Goal: Transaction & Acquisition: Purchase product/service

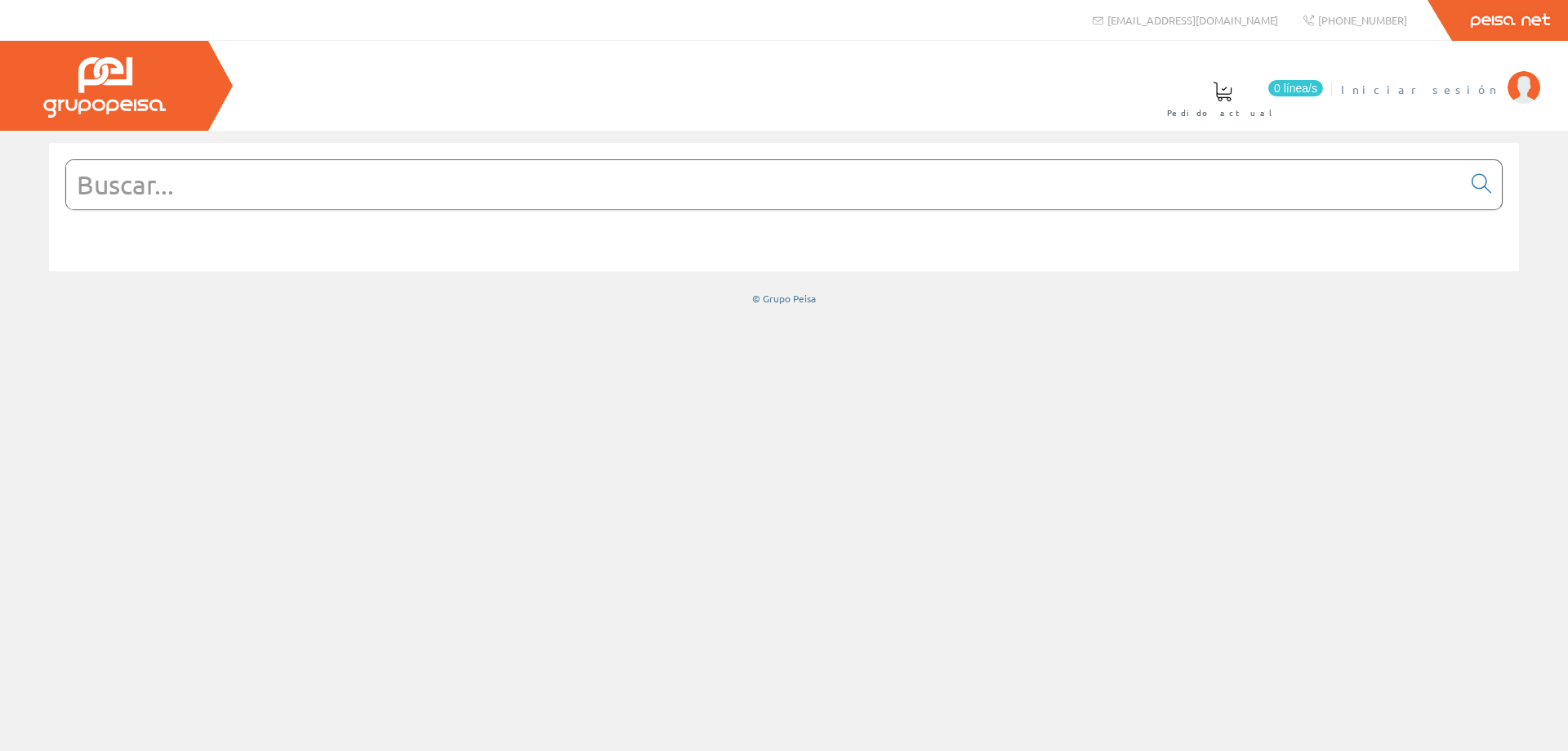
click at [1464, 81] on span "Iniciar sesión" at bounding box center [1420, 89] width 158 height 16
click at [562, 197] on input "text" at bounding box center [763, 185] width 1396 height 49
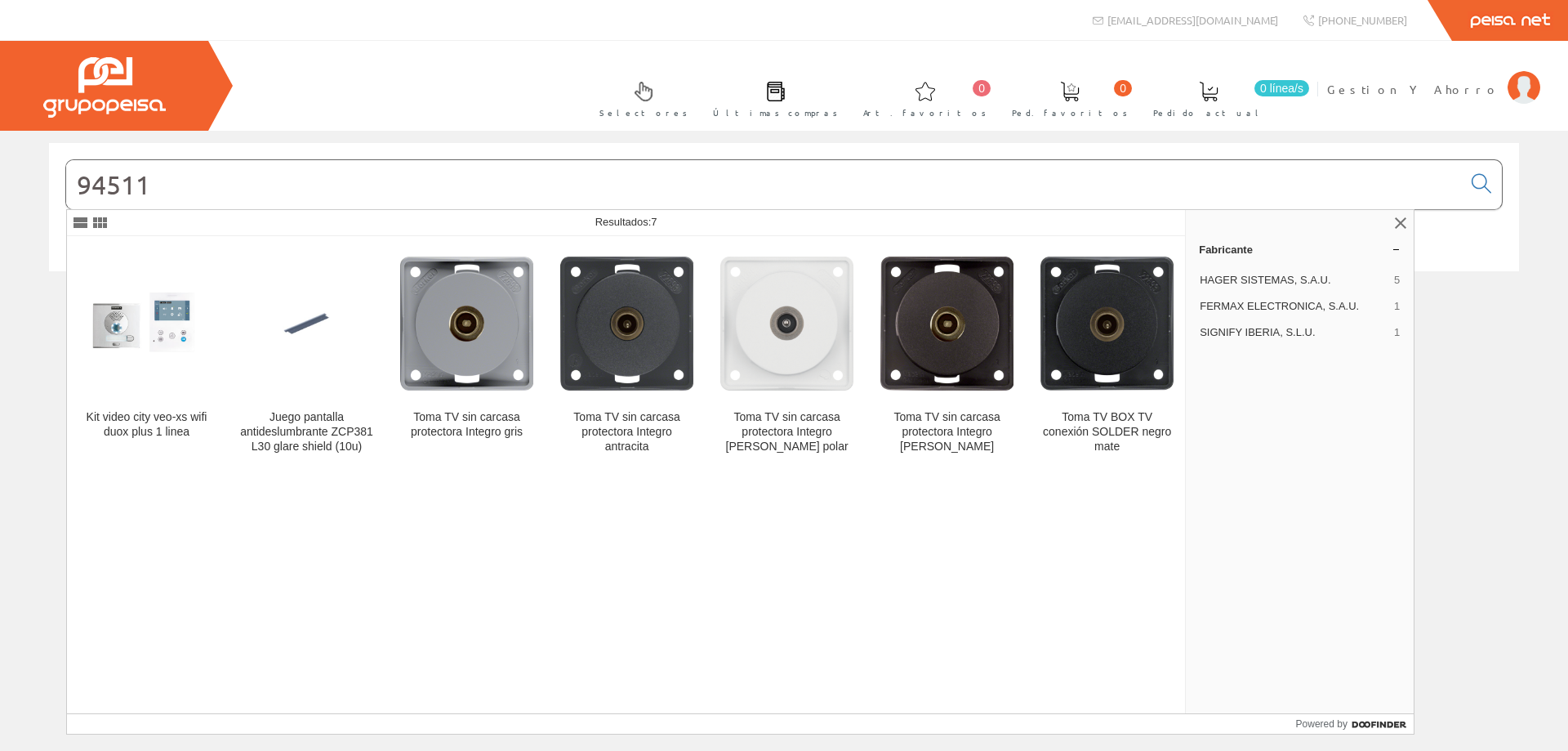
type input "94511"
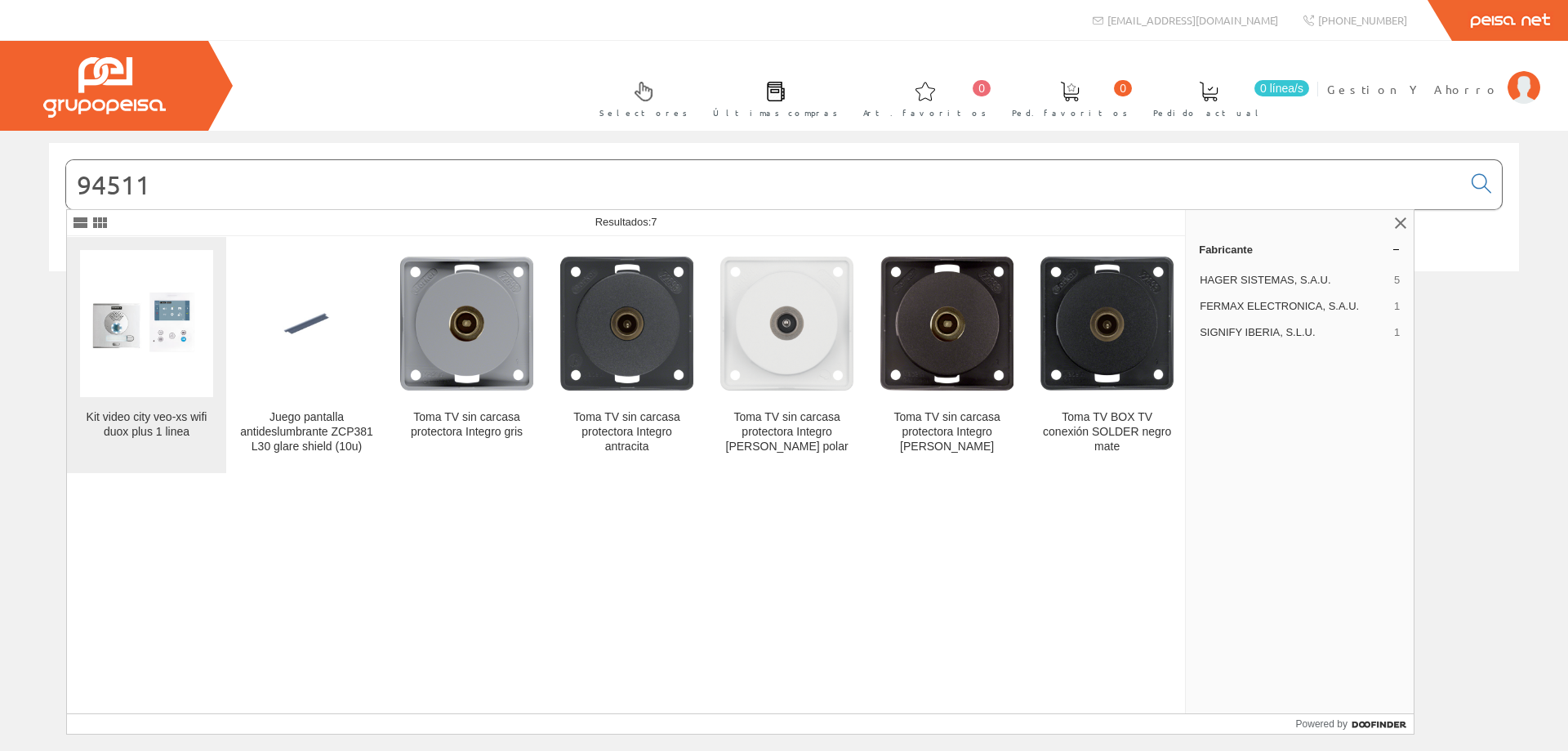
click at [143, 376] on figure at bounding box center [146, 323] width 133 height 147
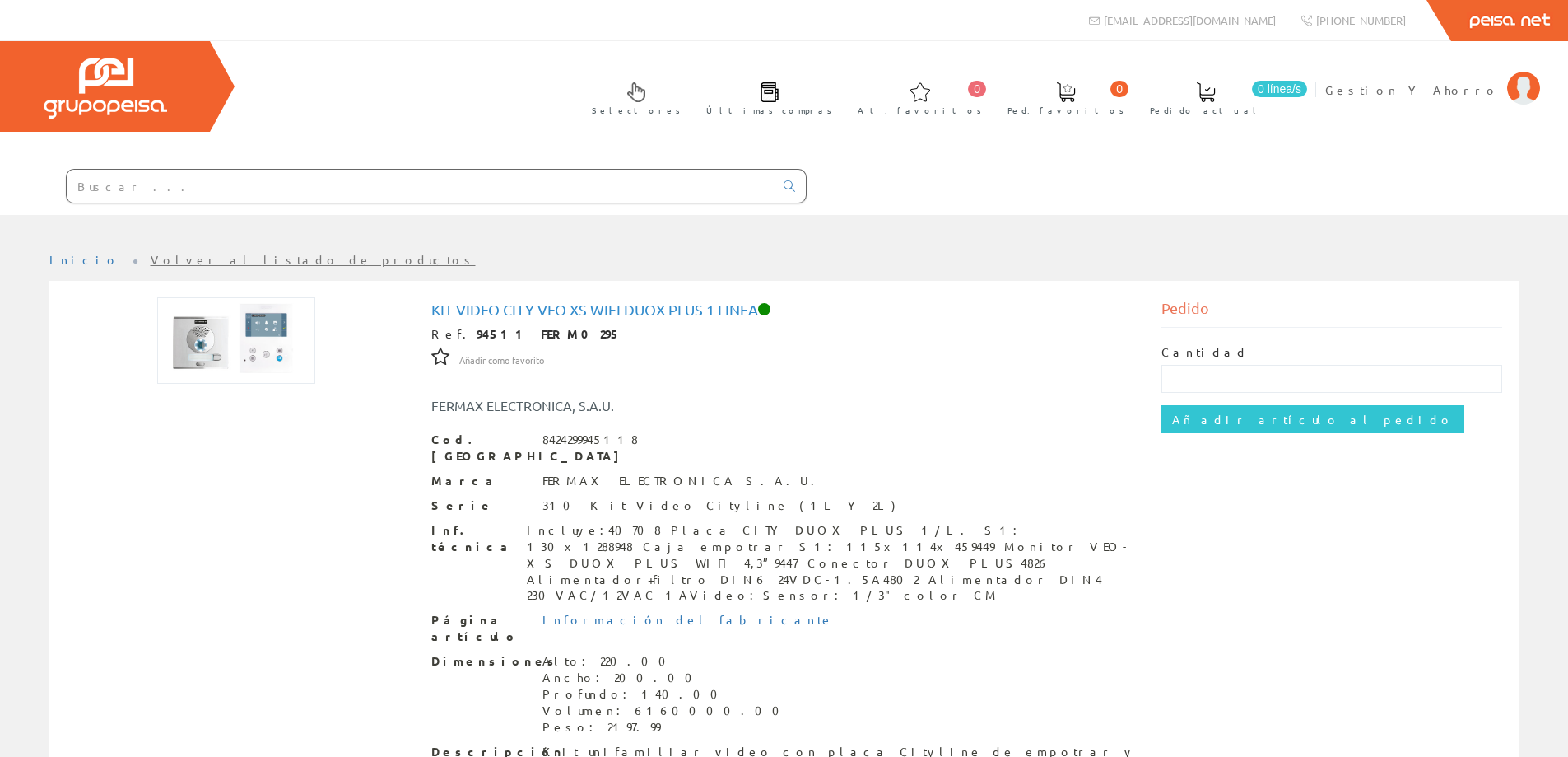
click at [266, 183] on input "text" at bounding box center [420, 186] width 708 height 33
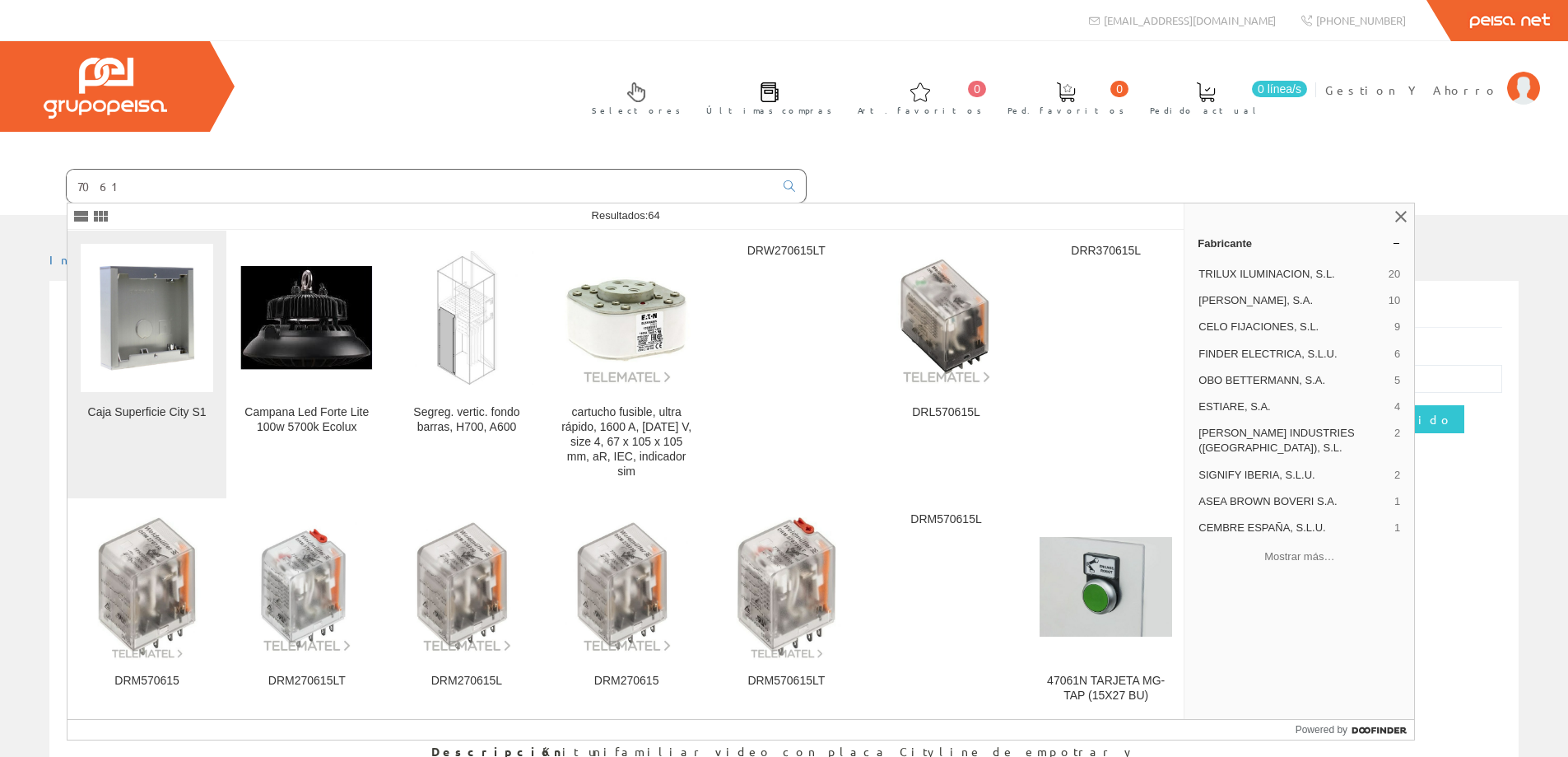
type input "7061"
click at [162, 343] on img at bounding box center [147, 317] width 133 height 128
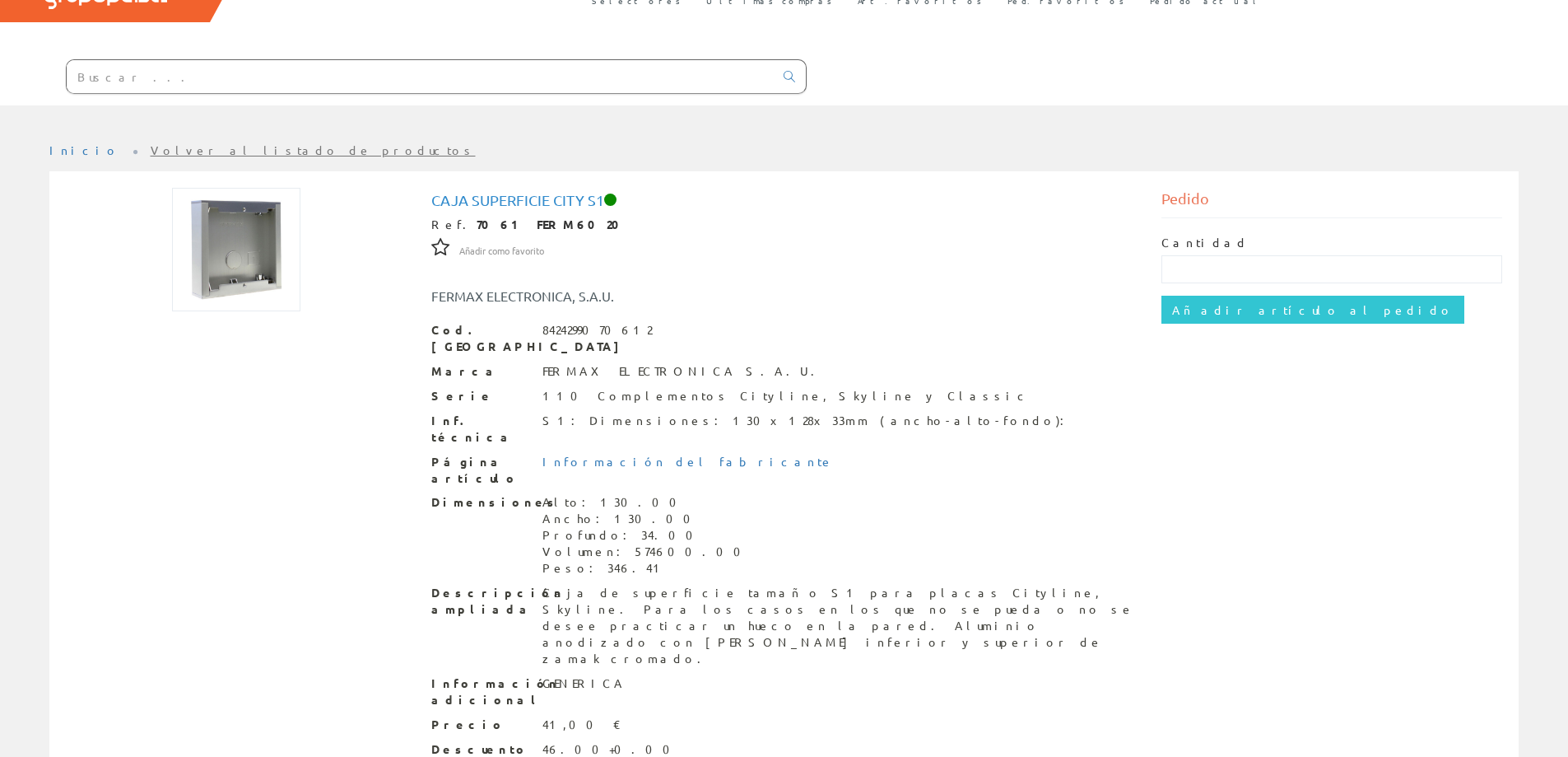
scroll to position [148, 0]
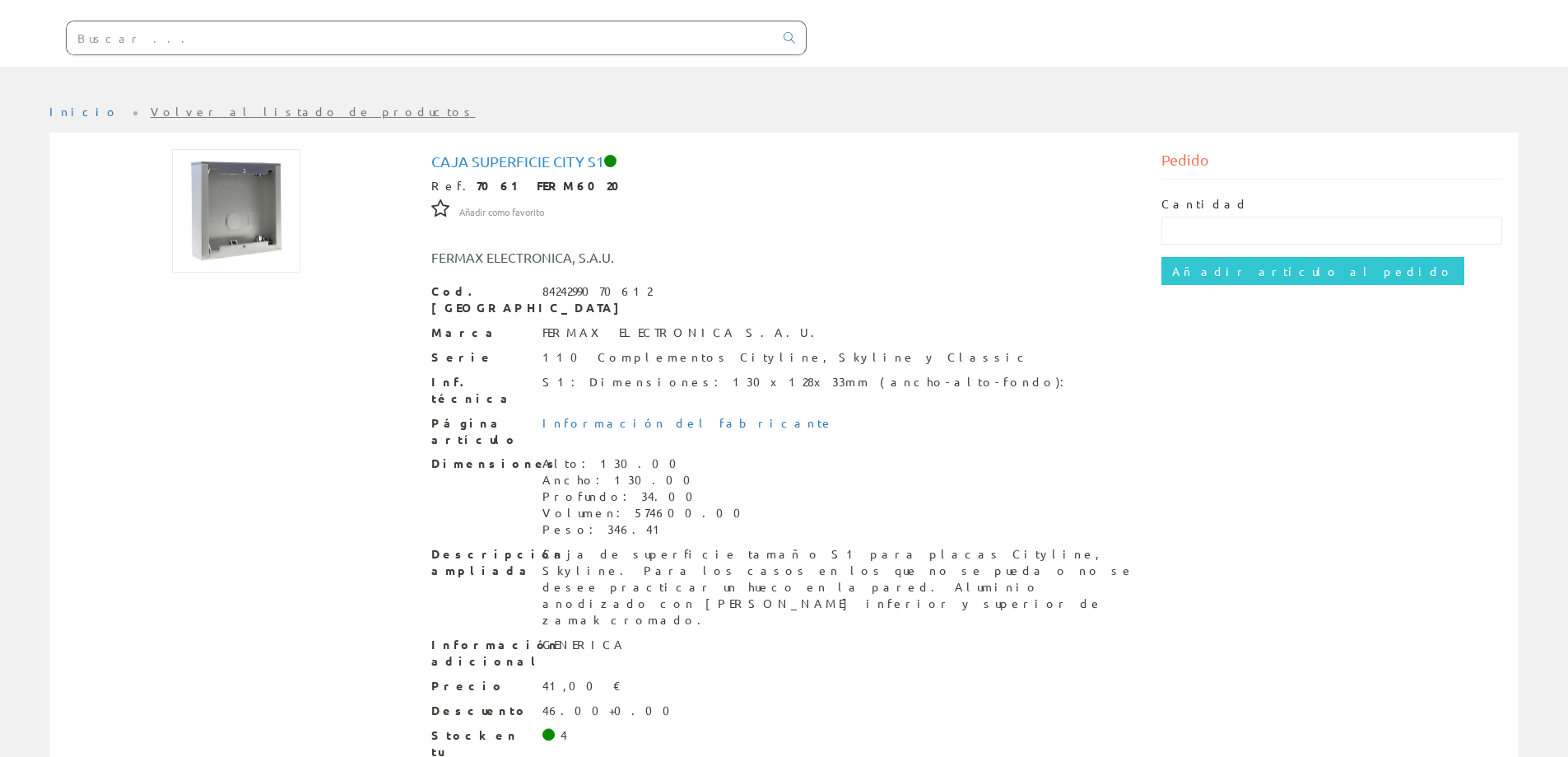
click at [360, 40] on input "text" at bounding box center [420, 38] width 708 height 33
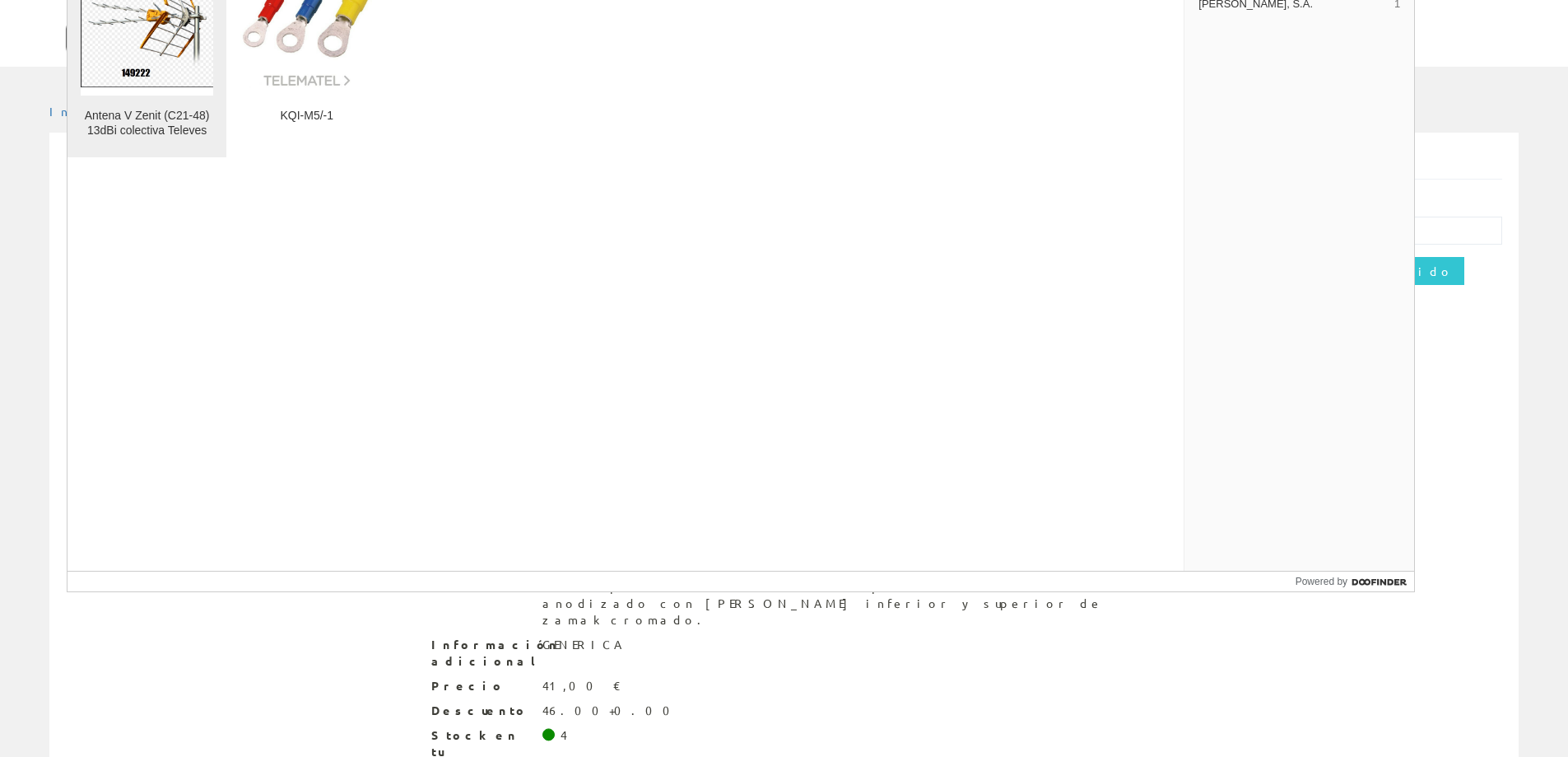
type input "149222"
click at [171, 53] on img at bounding box center [147, 21] width 133 height 132
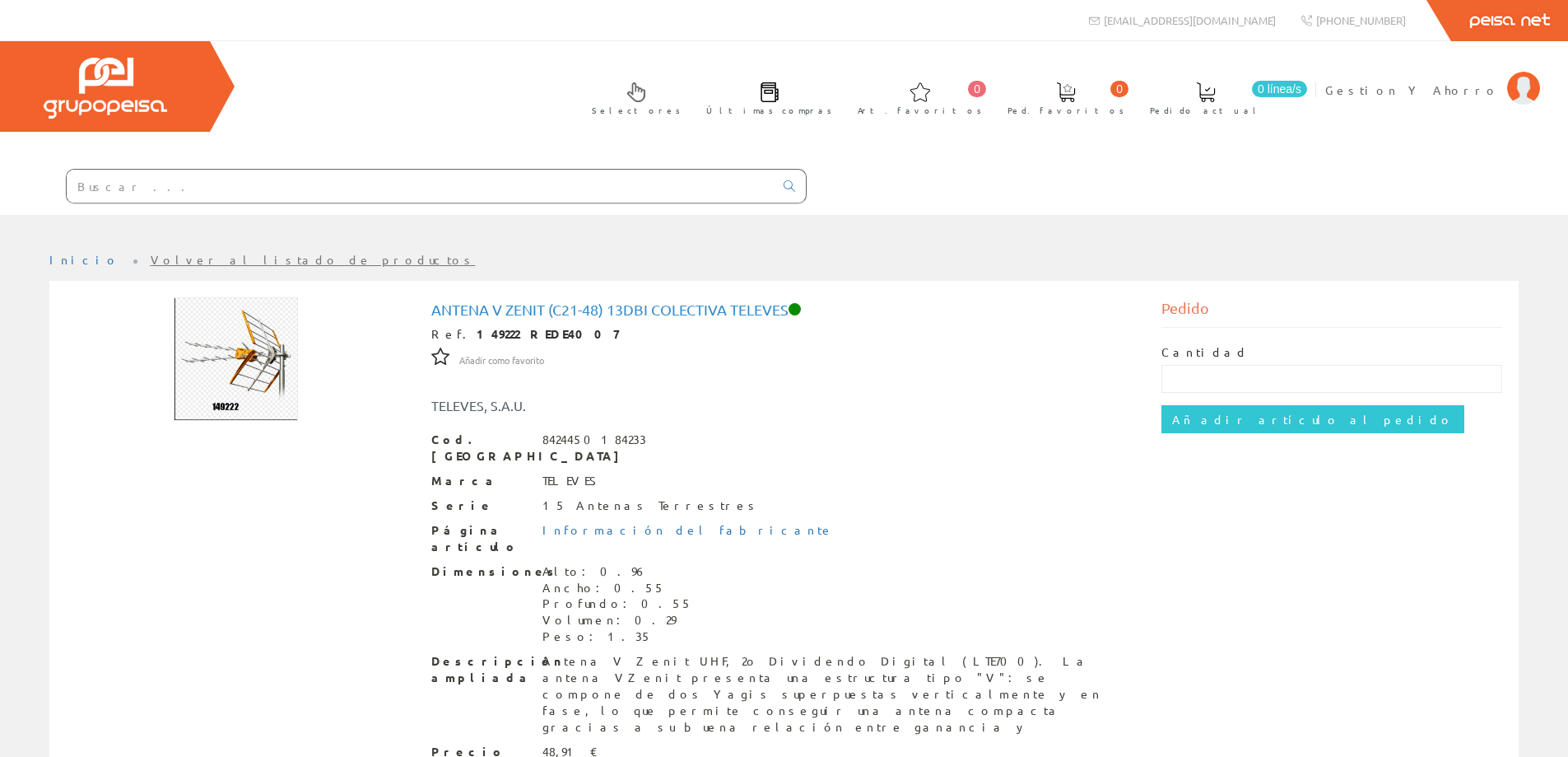
scroll to position [99, 0]
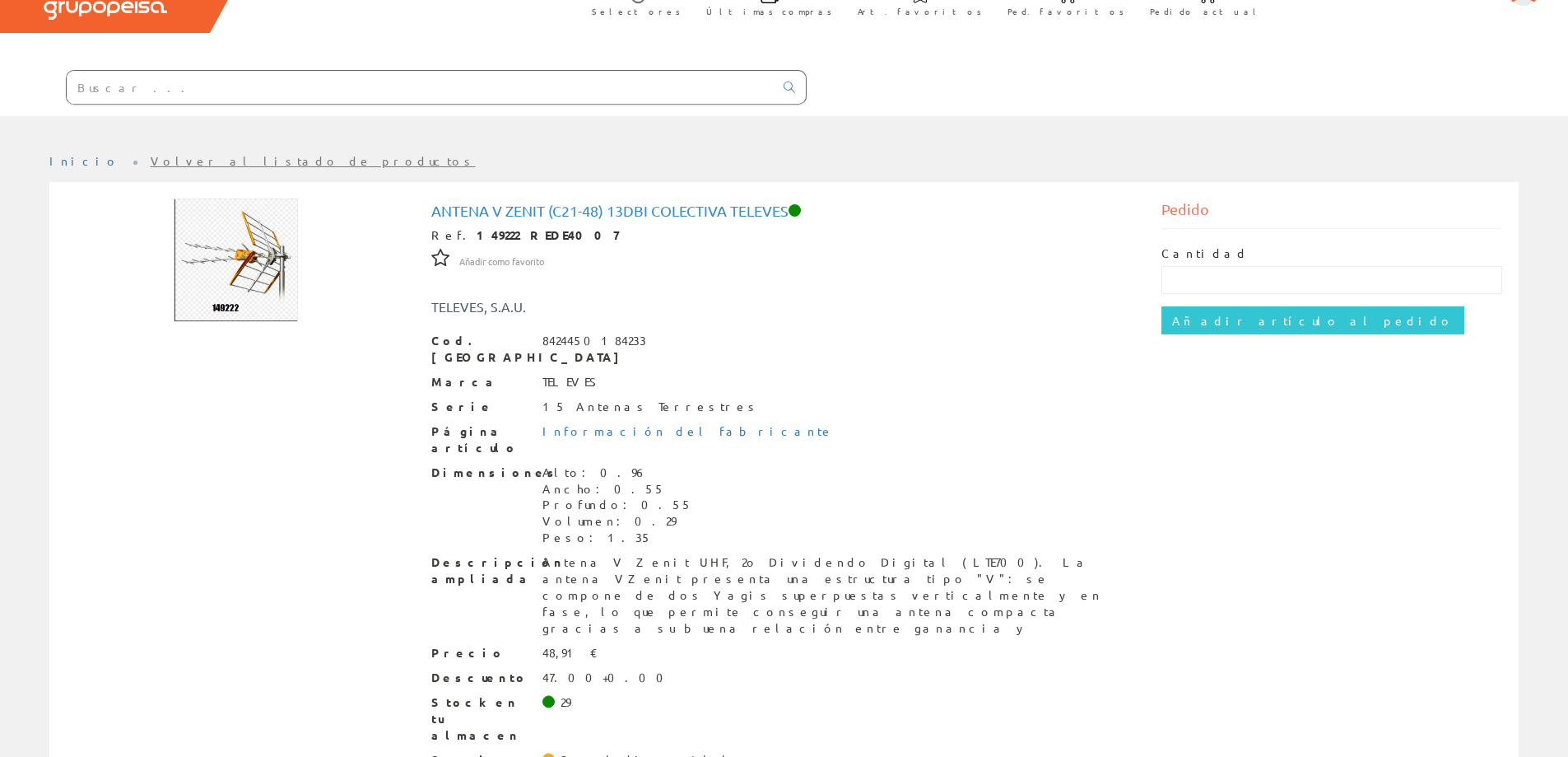
click at [130, 335] on div "Antena V Zenit (C21-48) 13dBi colectiva Televes Ref. 149222 REDE4007 Añadir com…" at bounding box center [784, 503] width 1462 height 611
click at [1198, 288] on input "text" at bounding box center [1332, 279] width 341 height 28
type input "1"
click at [1202, 312] on input "Añadir artículo al pedido" at bounding box center [1313, 319] width 303 height 28
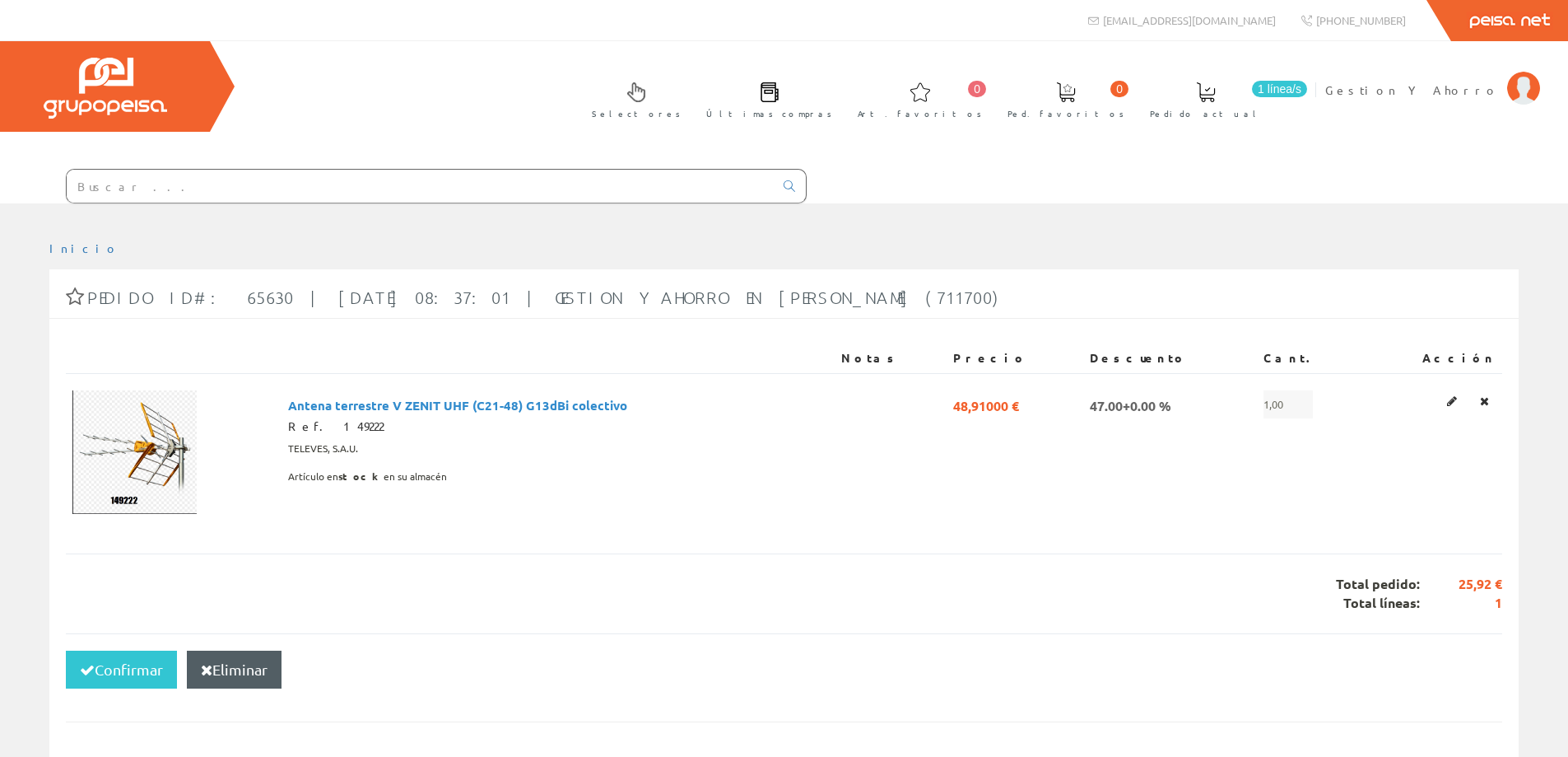
click at [583, 135] on div "Selectores Últimas compras 0 0" at bounding box center [784, 122] width 1568 height 162
click at [424, 179] on input "text" at bounding box center [420, 186] width 708 height 33
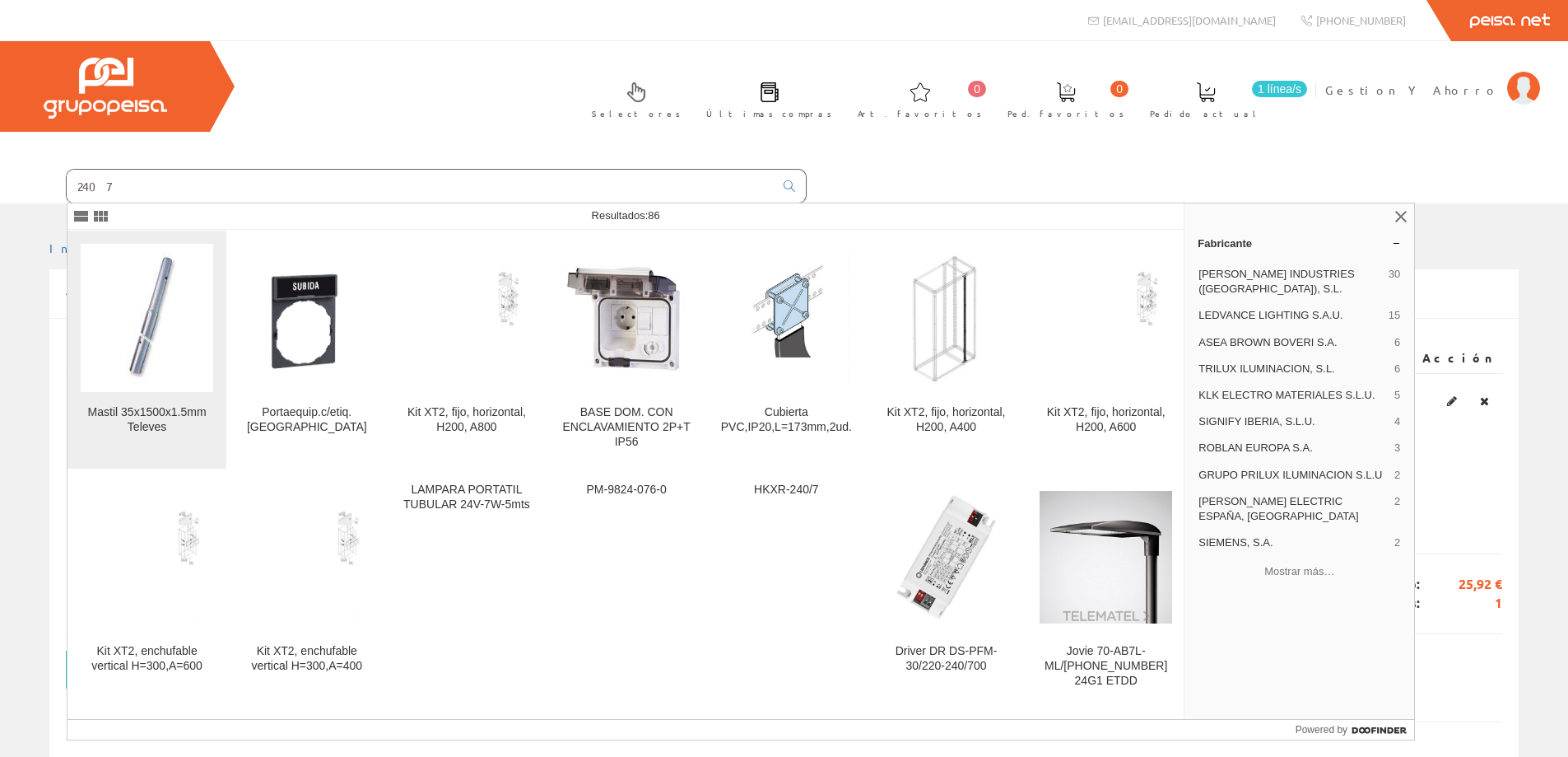
type input "2407"
click at [149, 333] on img at bounding box center [147, 317] width 81 height 132
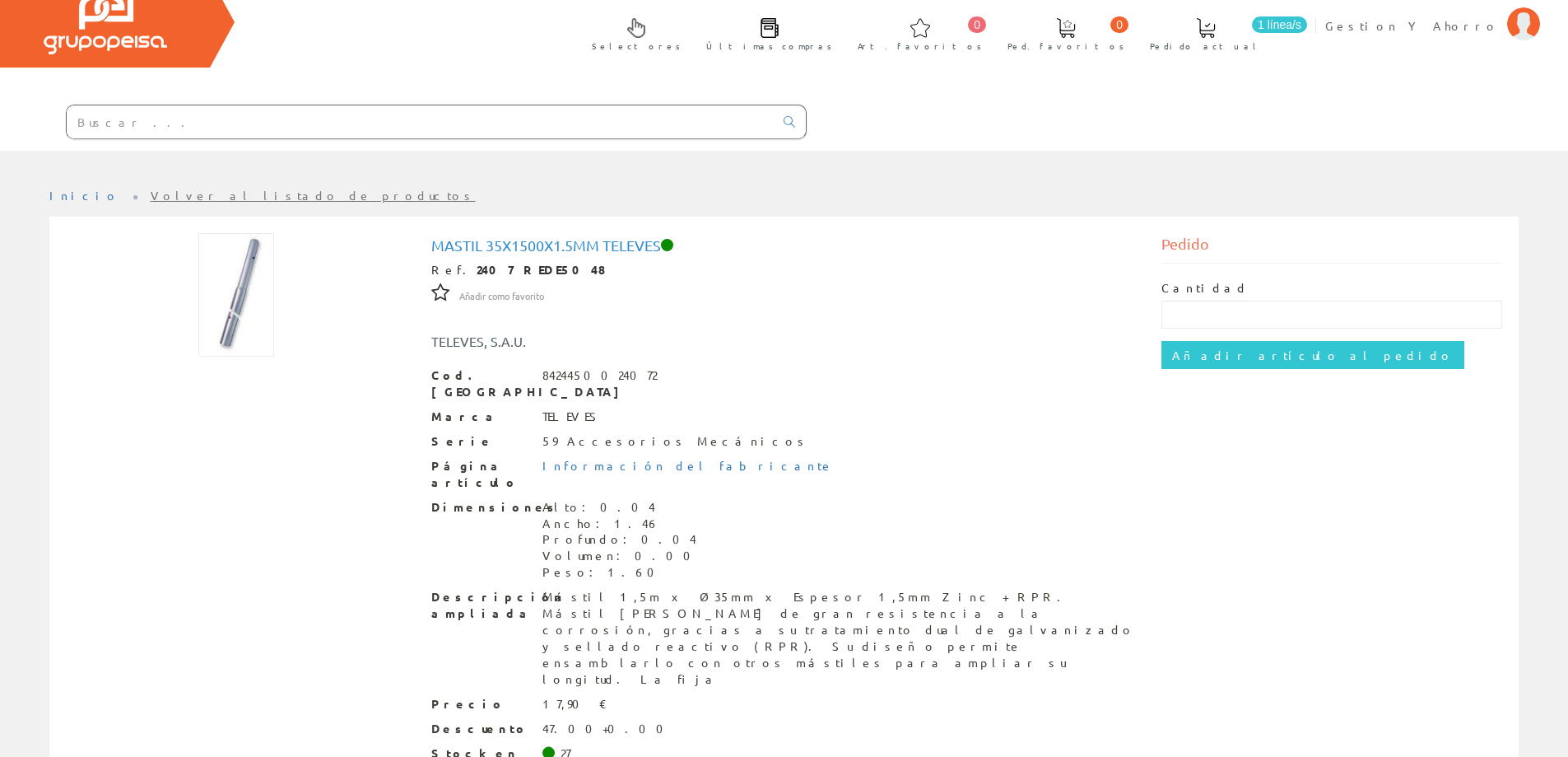
scroll to position [99, 0]
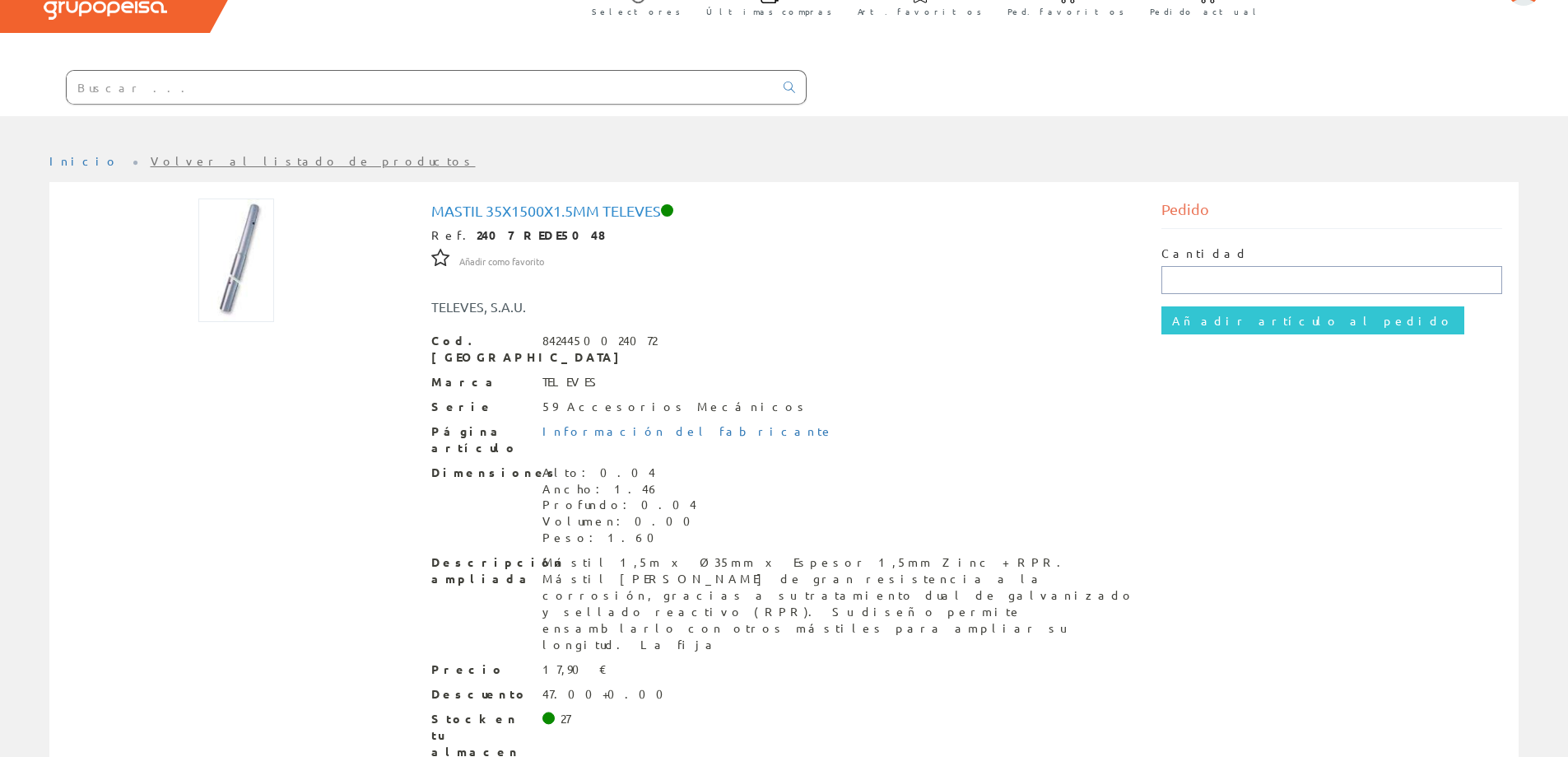
click at [1205, 280] on input "text" at bounding box center [1332, 279] width 341 height 28
type input "1"
click at [1202, 324] on input "Añadir artículo al pedido" at bounding box center [1313, 319] width 303 height 28
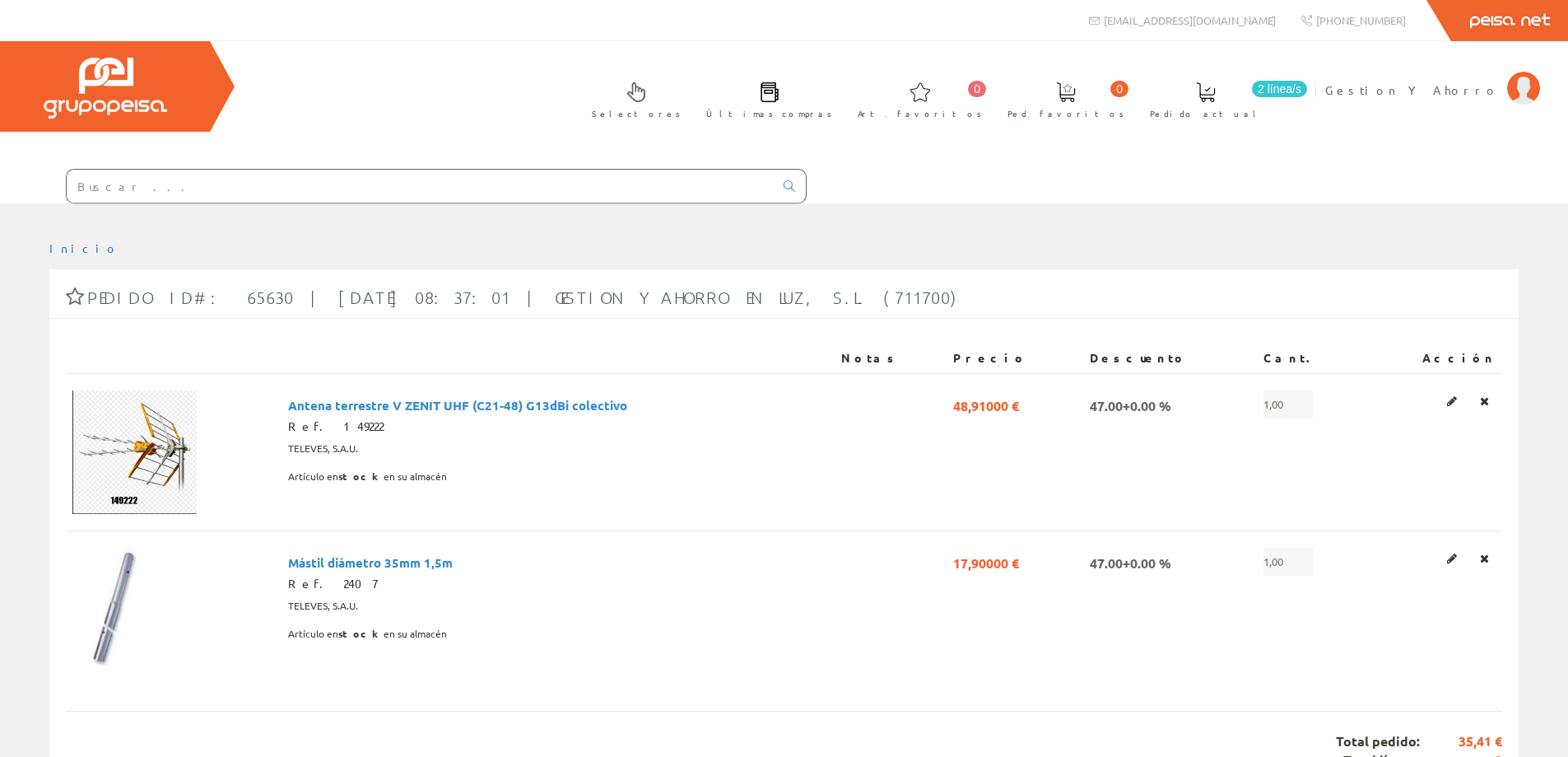
click at [236, 172] on input "text" at bounding box center [420, 186] width 708 height 33
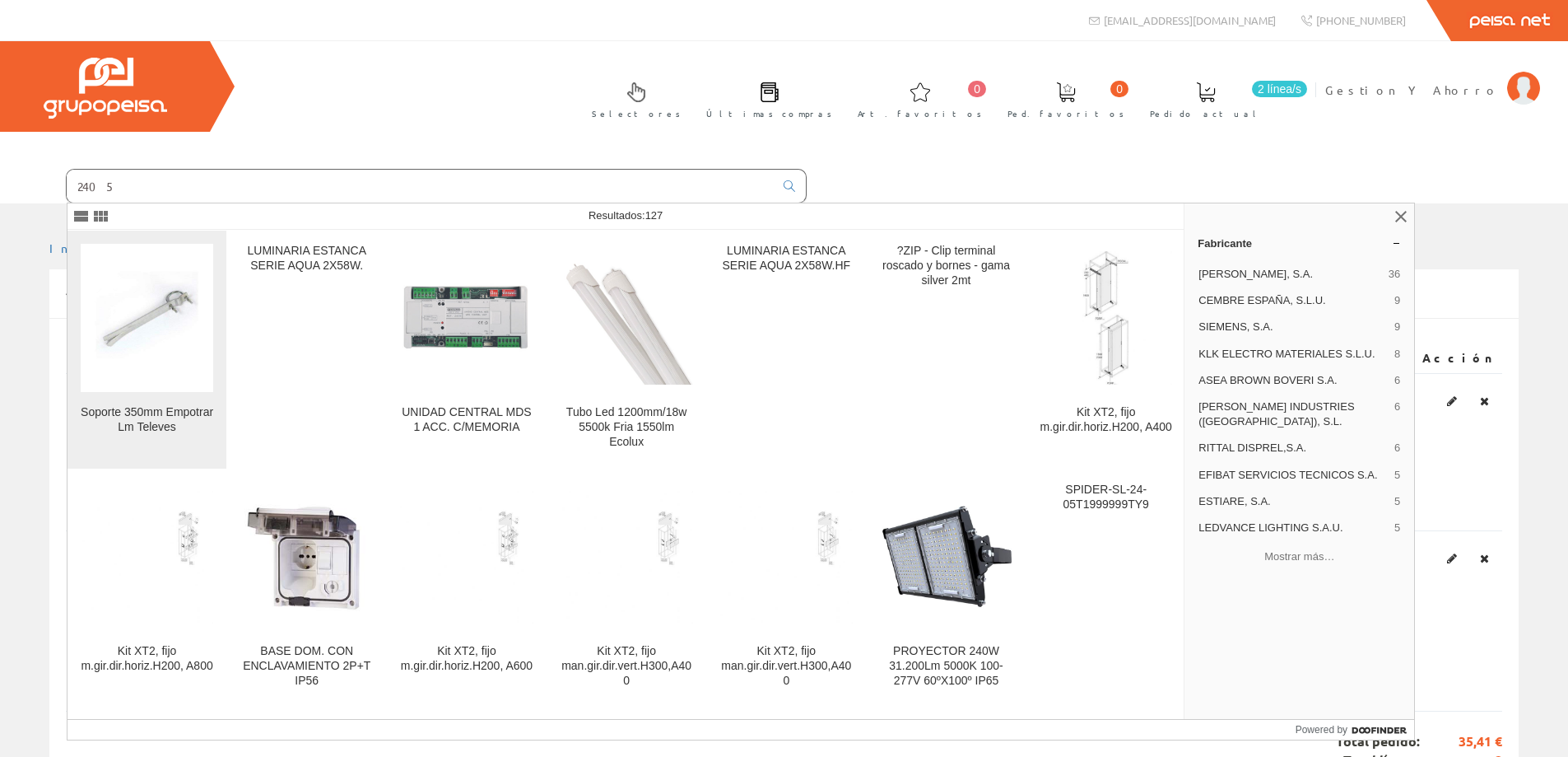
type input "2405"
click at [151, 339] on img at bounding box center [147, 317] width 133 height 133
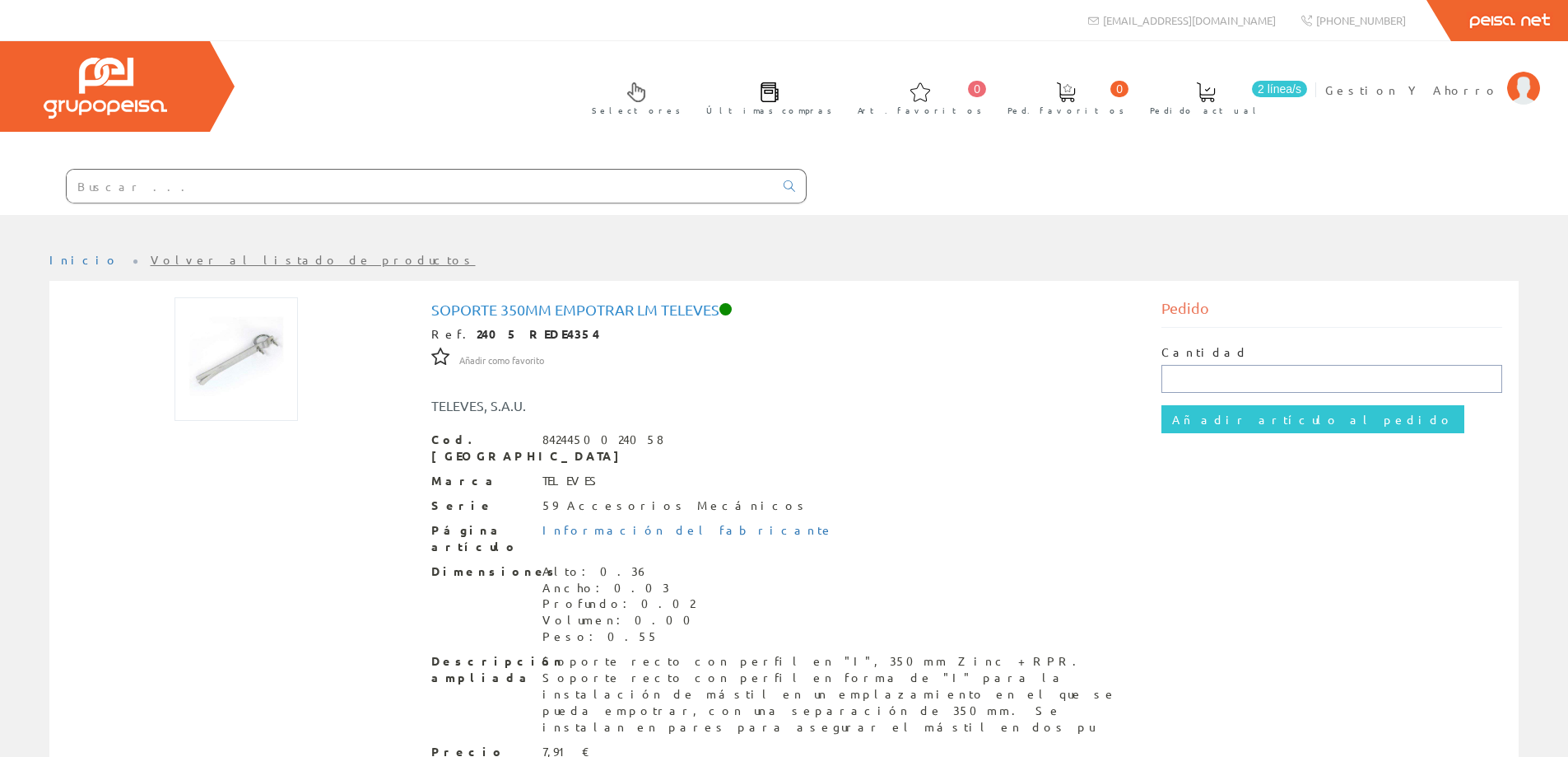
click at [1203, 383] on input "text" at bounding box center [1332, 378] width 341 height 28
type input "2"
click at [1192, 415] on input "Añadir artículo al pedido" at bounding box center [1313, 418] width 303 height 28
